Goal: Transaction & Acquisition: Book appointment/travel/reservation

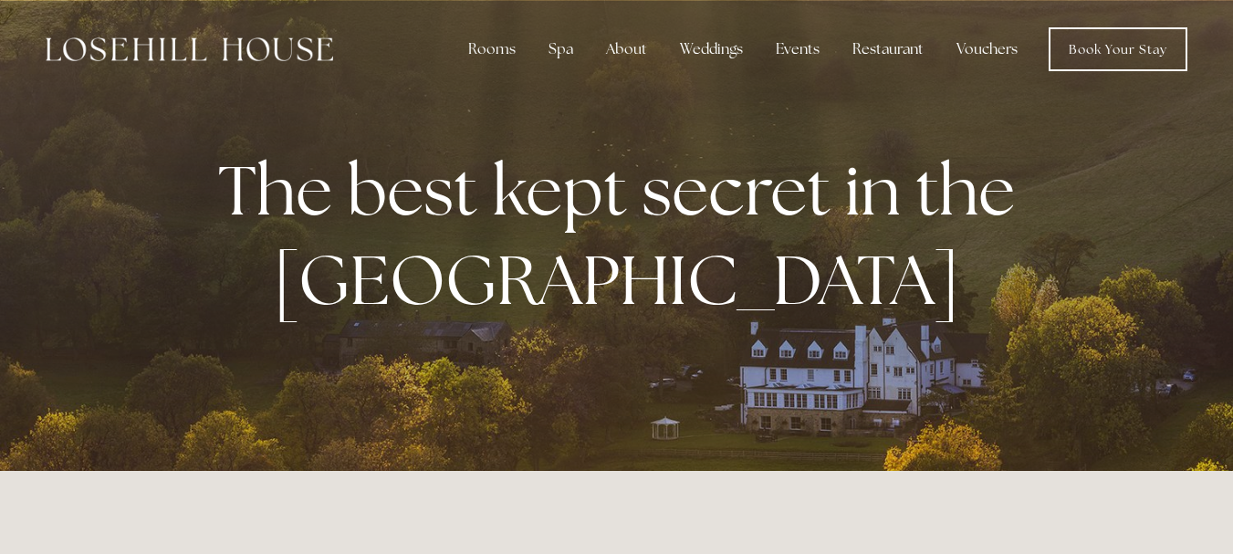
scroll to position [1194, 0]
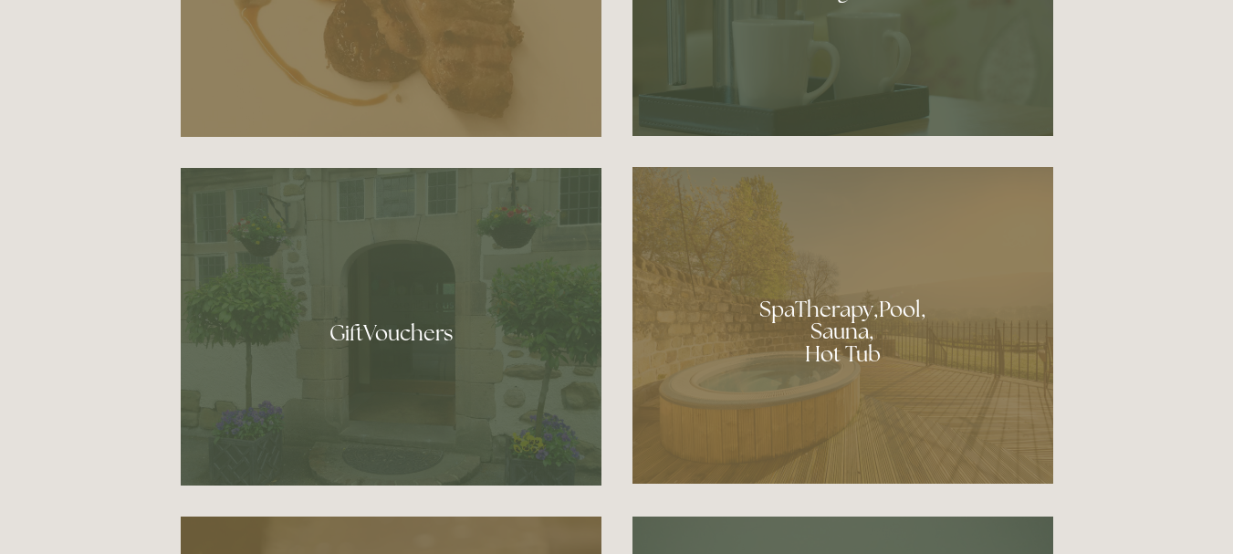
click at [778, 425] on div at bounding box center [842, 325] width 421 height 317
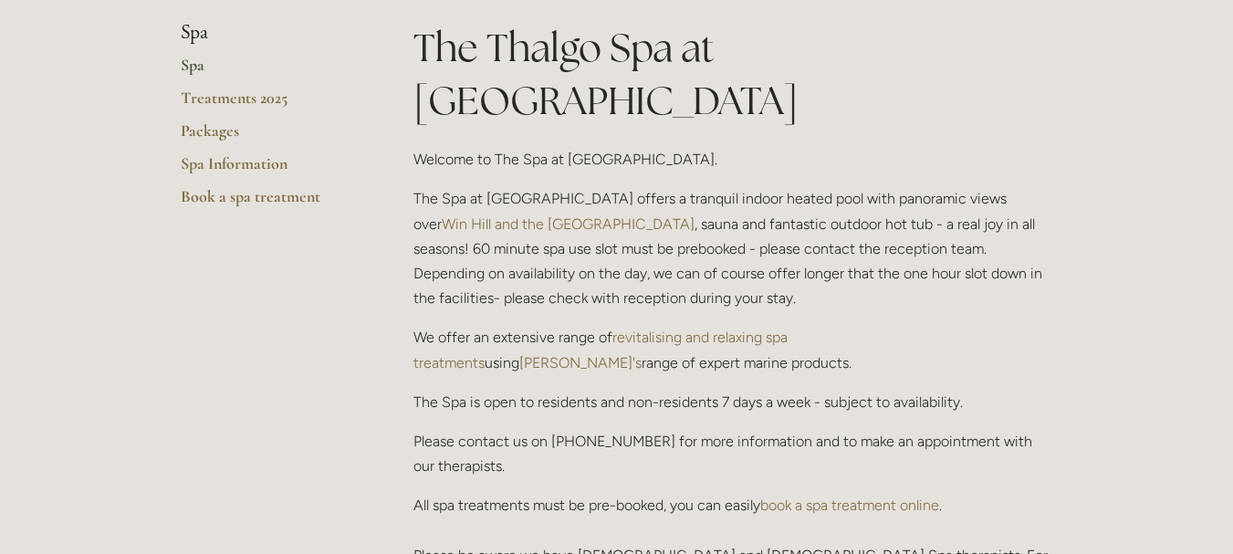
scroll to position [427, 0]
click at [209, 125] on link "Packages" at bounding box center [268, 136] width 174 height 33
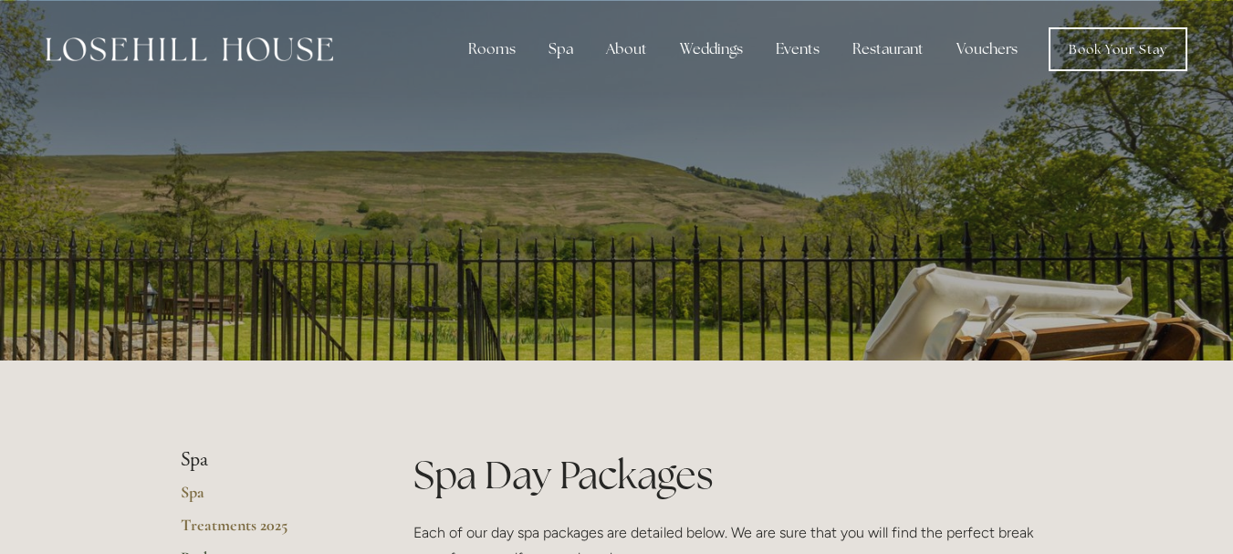
scroll to position [427, 0]
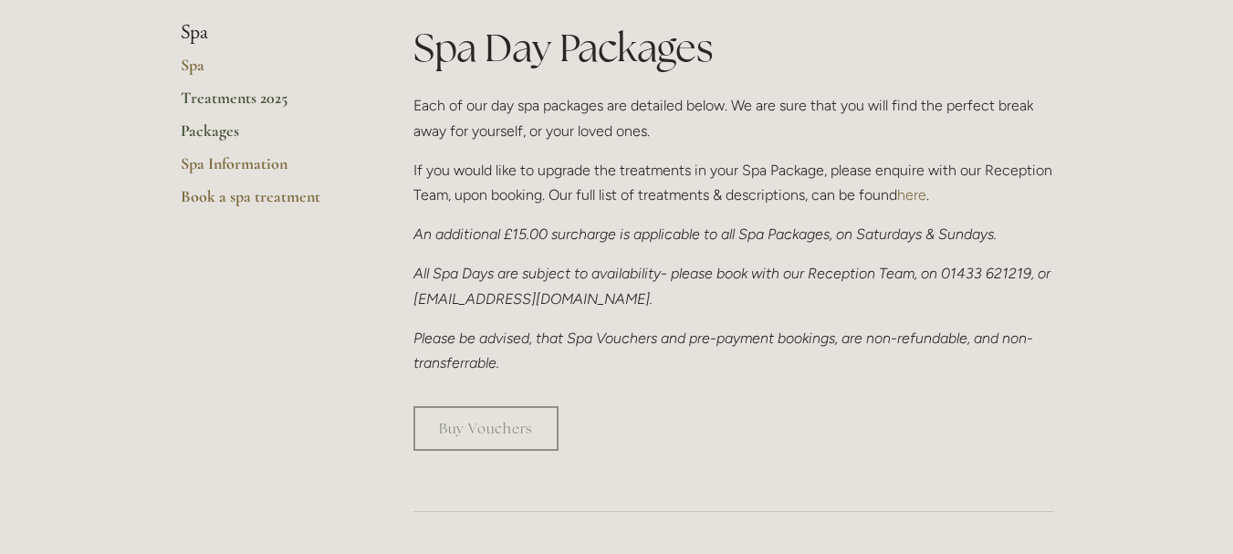
click at [261, 110] on link "Treatments 2025" at bounding box center [268, 104] width 174 height 33
